Goal: Information Seeking & Learning: Learn about a topic

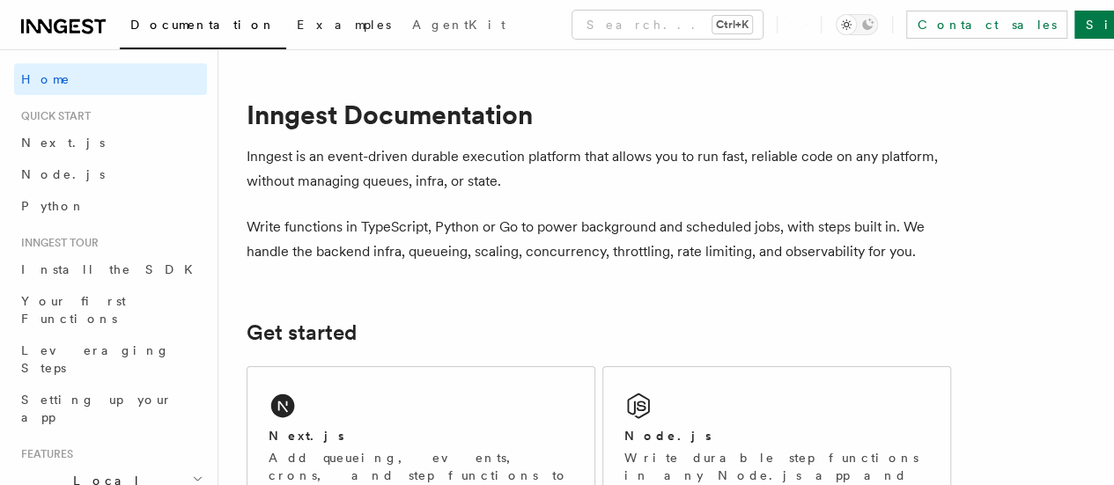
click at [297, 24] on span "Examples" at bounding box center [344, 25] width 94 height 14
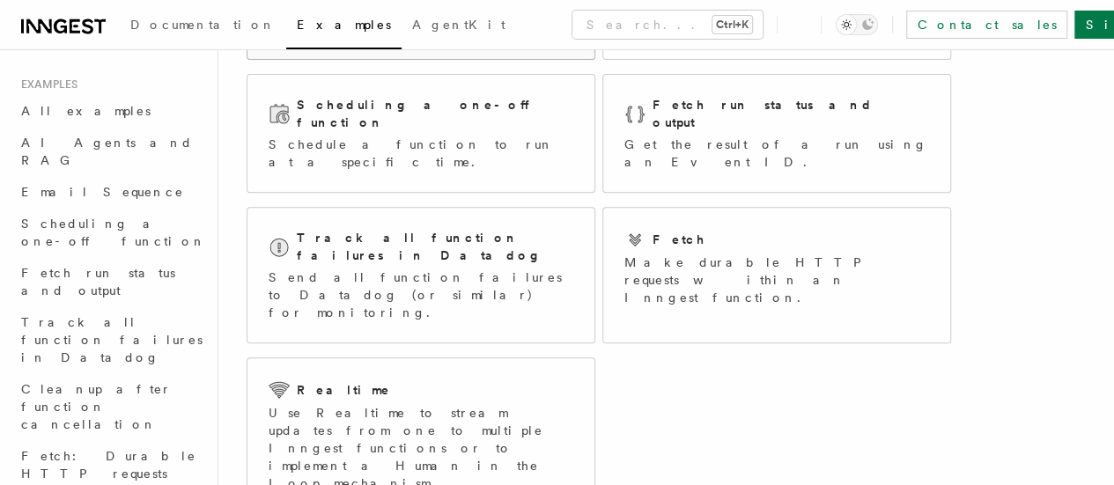
scroll to position [21, 0]
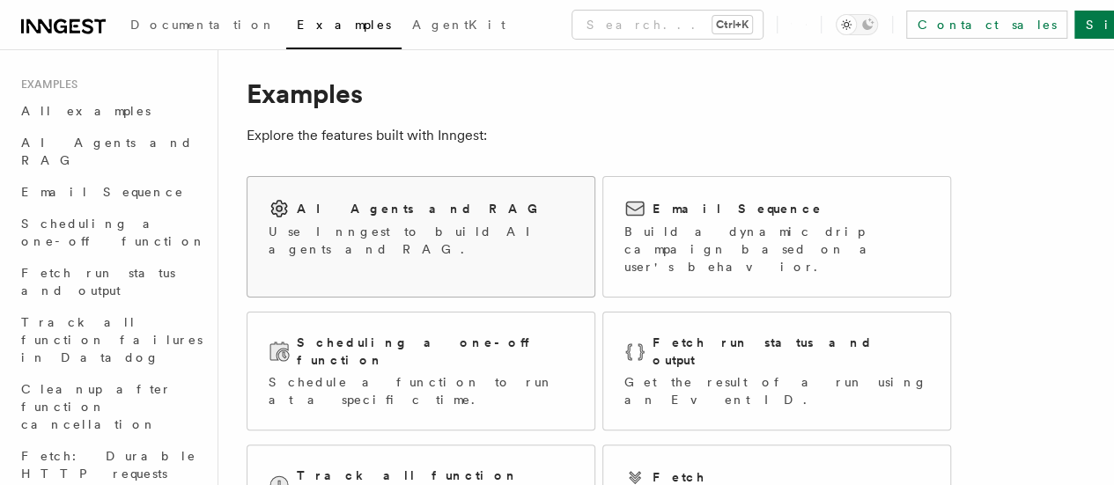
drag, startPoint x: 439, startPoint y: 221, endPoint x: 417, endPoint y: 207, distance: 26.9
click at [417, 207] on div "AI Agents and RAG" at bounding box center [421, 208] width 305 height 21
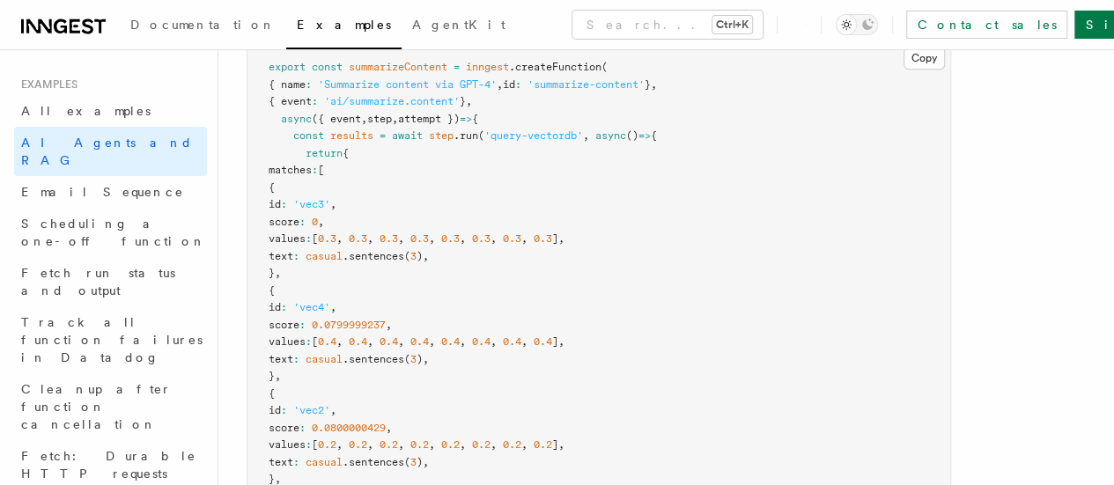
scroll to position [575, 0]
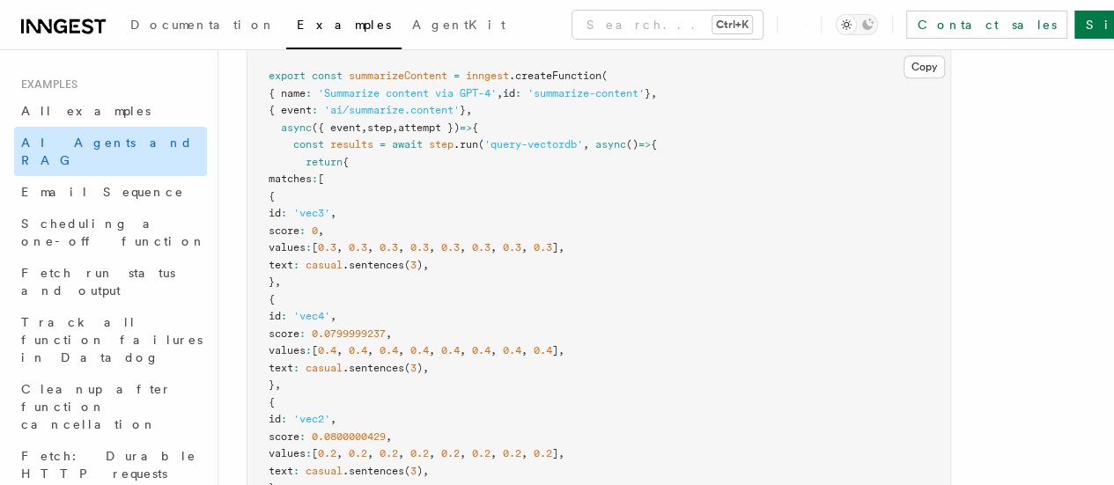
click at [107, 153] on link "AI Agents and RAG" at bounding box center [110, 151] width 193 height 49
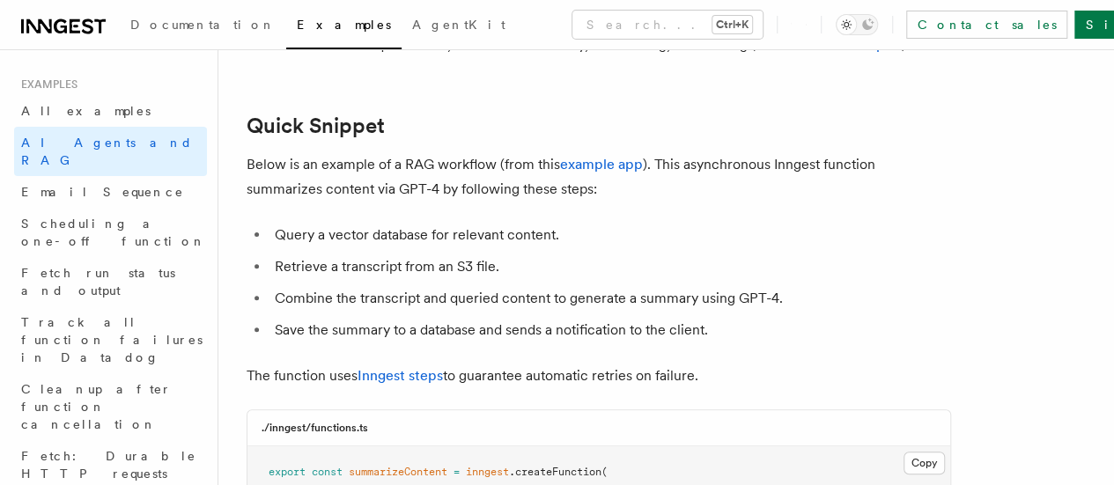
scroll to position [0, 0]
